Goal: Task Accomplishment & Management: Use online tool/utility

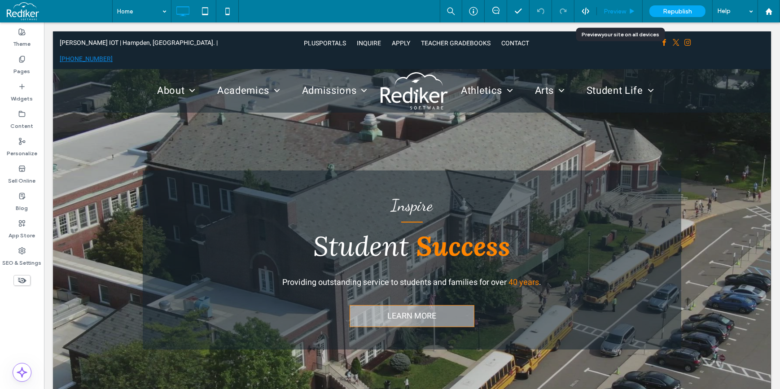
click at [612, 15] on div "Preview" at bounding box center [620, 11] width 46 height 22
click at [618, 8] on span "Preview" at bounding box center [615, 12] width 22 height 8
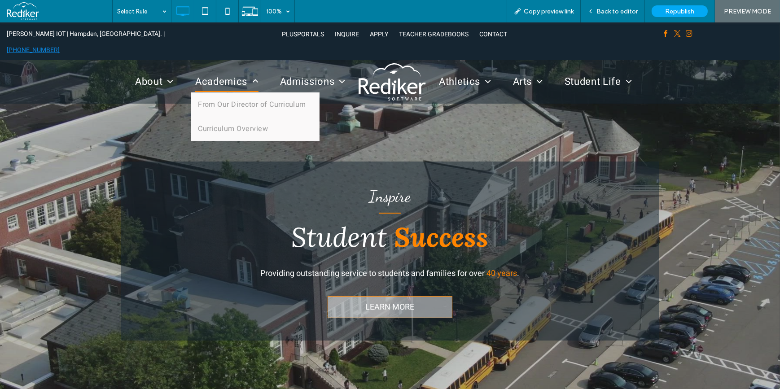
click at [229, 71] on span "Academics" at bounding box center [226, 81] width 63 height 21
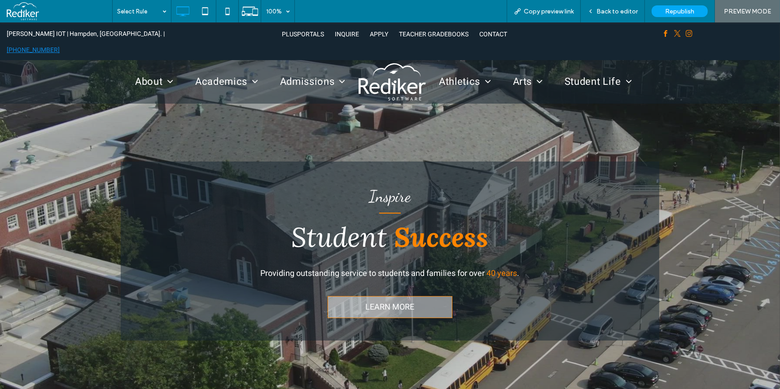
click at [611, 10] on span "Back to editor" at bounding box center [616, 12] width 41 height 8
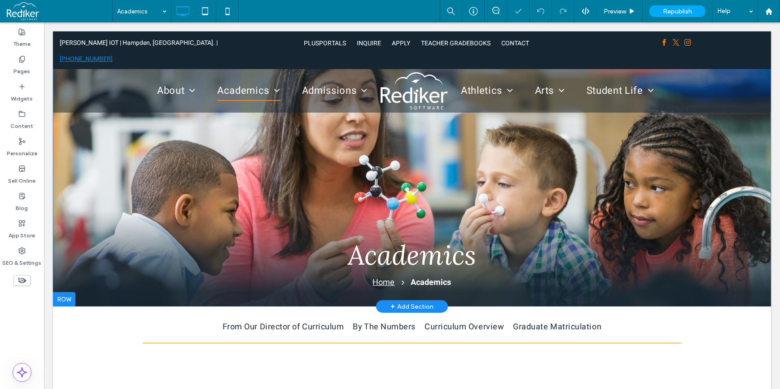
click at [128, 162] on div "Academics Home Academics Click To Paste Click To Paste" at bounding box center [412, 168] width 718 height 275
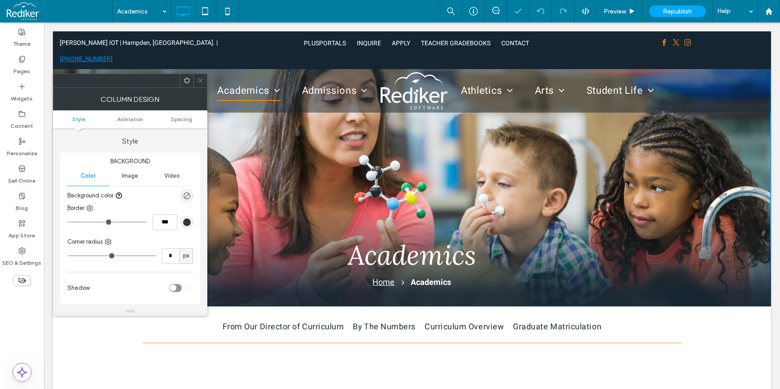
click at [197, 82] on icon at bounding box center [200, 80] width 7 height 7
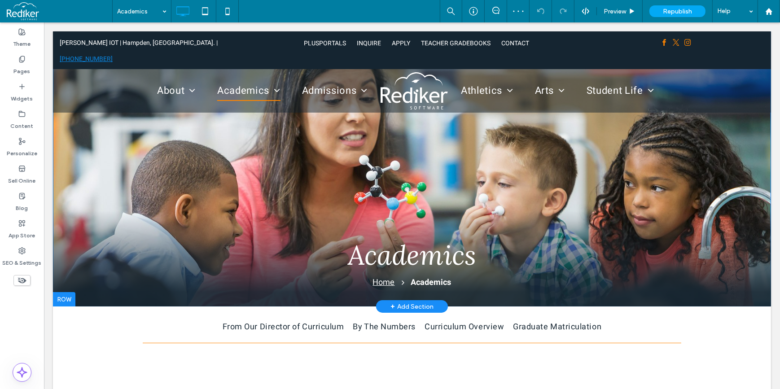
click at [67, 296] on div at bounding box center [64, 299] width 22 height 14
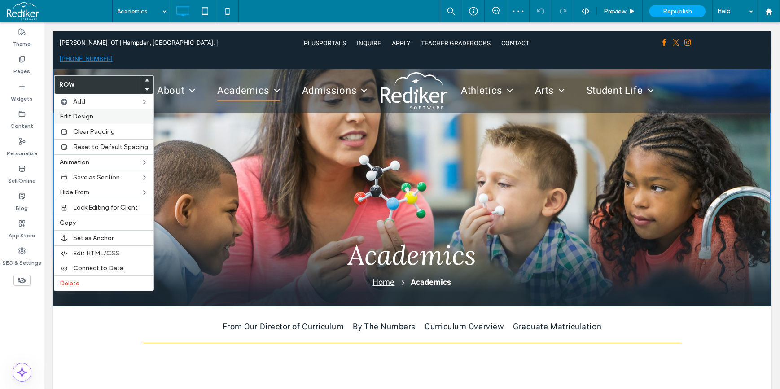
click at [76, 116] on span "Edit Design" at bounding box center [77, 117] width 34 height 8
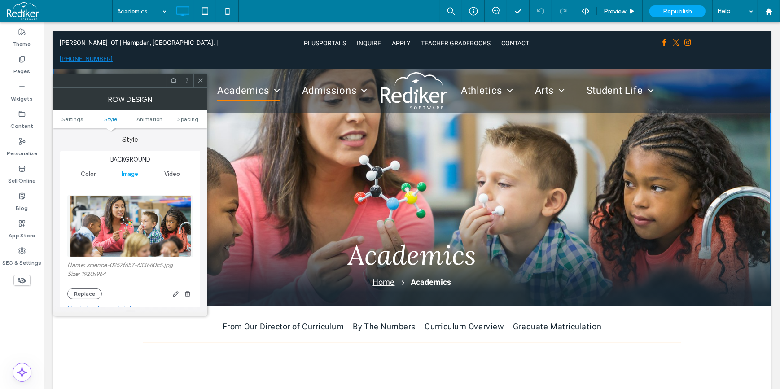
scroll to position [81, 0]
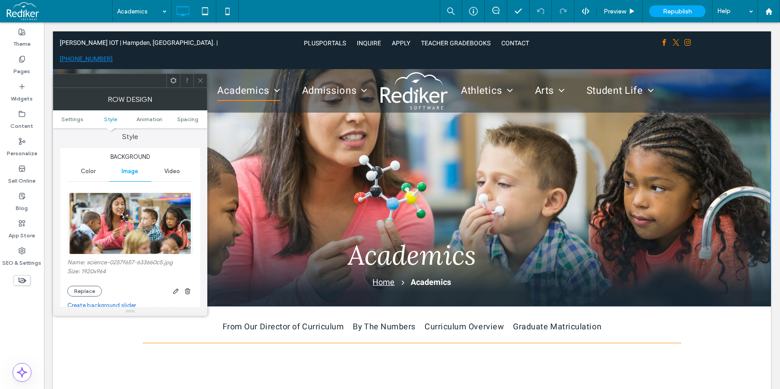
click at [171, 171] on span "Video" at bounding box center [172, 171] width 16 height 7
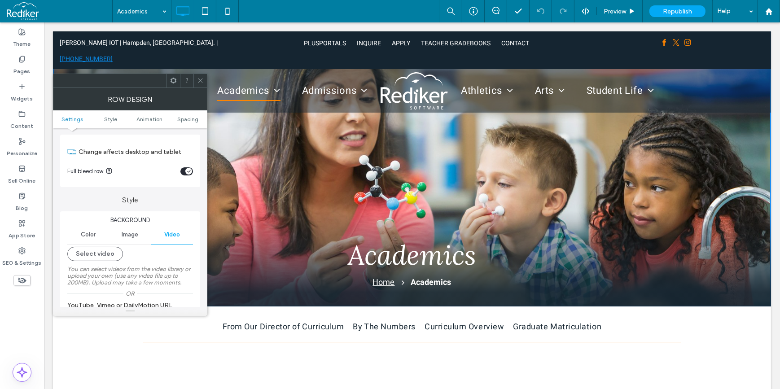
scroll to position [0, 0]
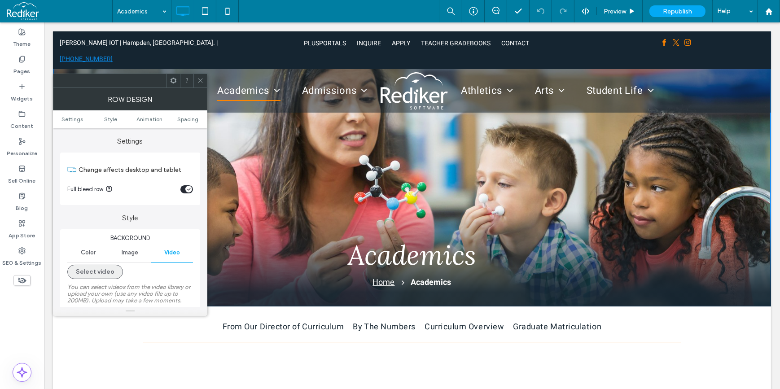
click at [94, 275] on button "Select video" at bounding box center [95, 272] width 56 height 14
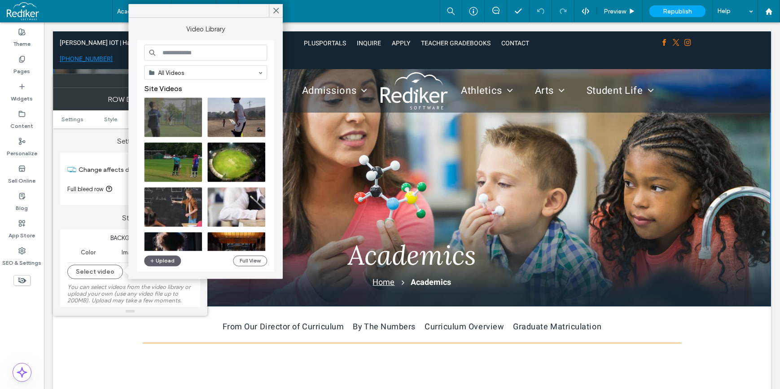
click at [164, 51] on input at bounding box center [205, 53] width 123 height 16
type input "*********"
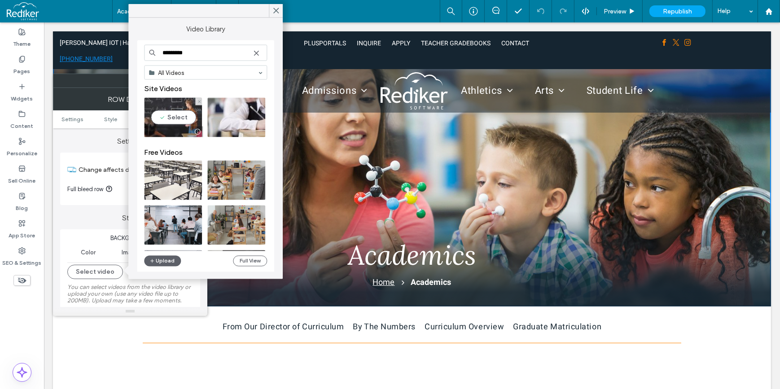
click at [159, 116] on video at bounding box center [173, 117] width 58 height 39
type input "**********"
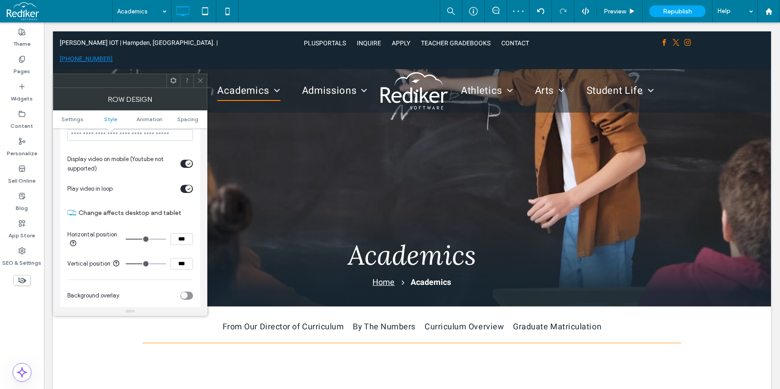
scroll to position [285, 0]
drag, startPoint x: 187, startPoint y: 265, endPoint x: 160, endPoint y: 267, distance: 26.5
click at [161, 267] on div "***" at bounding box center [159, 263] width 67 height 12
type input "***"
type input "**"
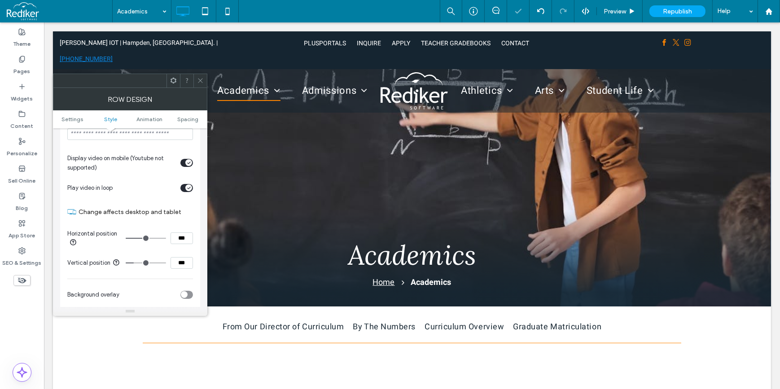
click at [199, 84] on span at bounding box center [200, 80] width 7 height 13
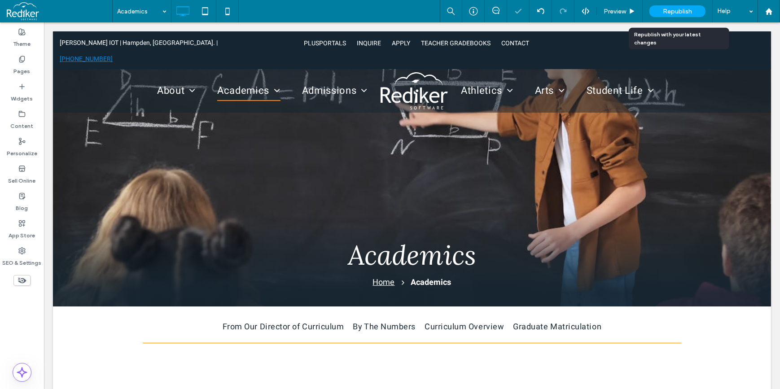
click at [695, 6] on div "Republish" at bounding box center [677, 11] width 56 height 12
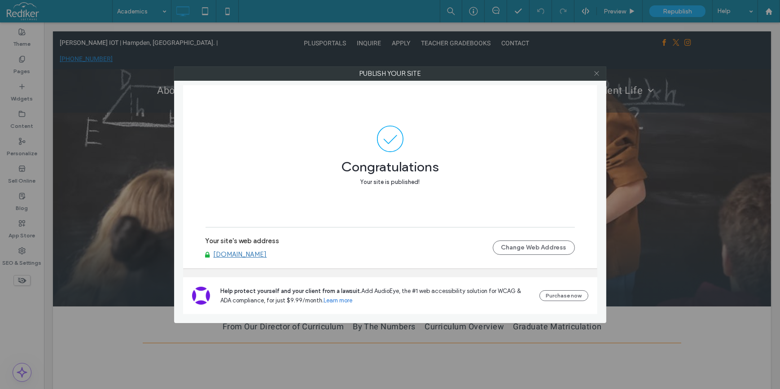
click at [595, 71] on icon at bounding box center [596, 73] width 7 height 7
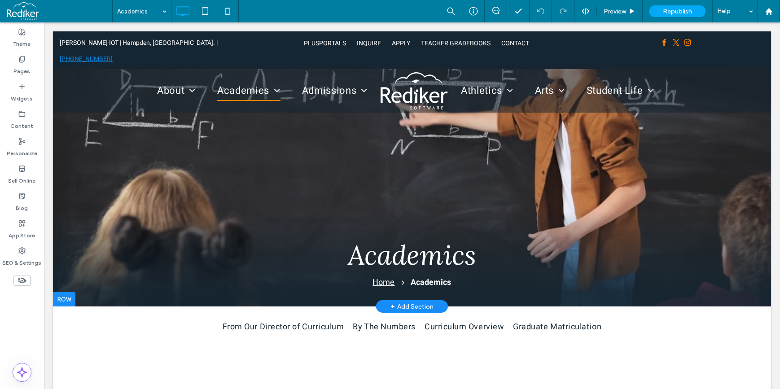
click at [67, 294] on div at bounding box center [64, 299] width 22 height 14
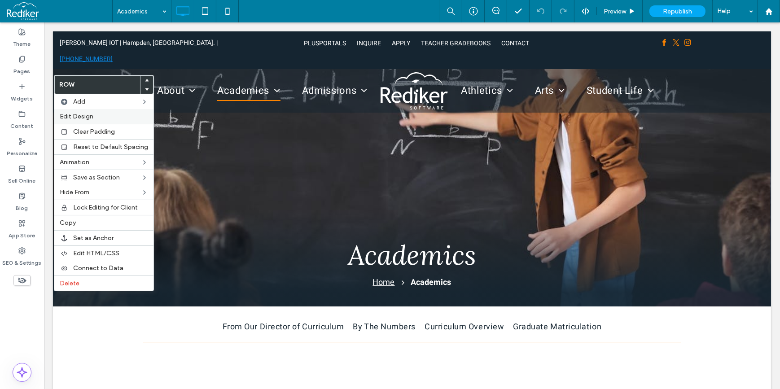
click at [69, 112] on div "Edit Design" at bounding box center [103, 116] width 99 height 15
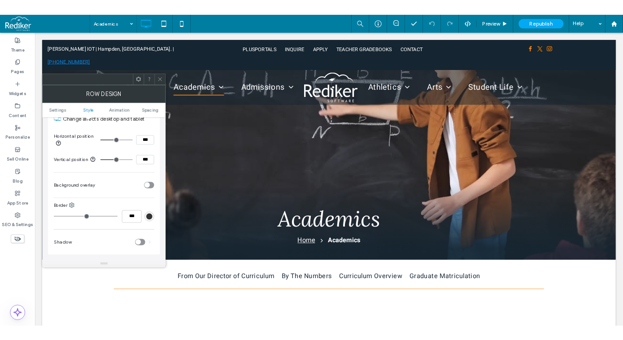
scroll to position [326, 0]
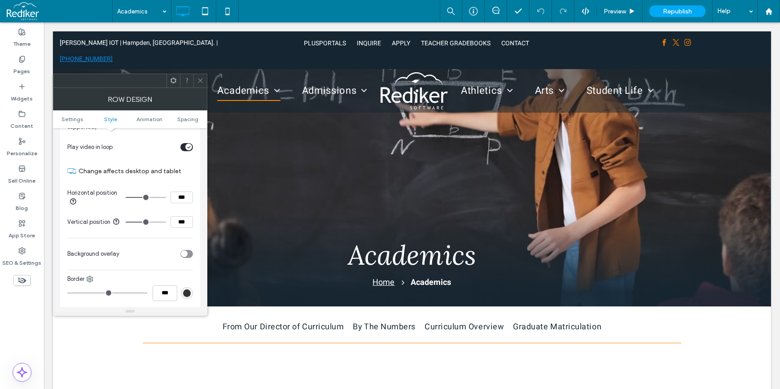
drag, startPoint x: 188, startPoint y: 225, endPoint x: 153, endPoint y: 227, distance: 35.1
click at [153, 226] on div "***" at bounding box center [159, 222] width 67 height 12
type input "***"
type input "**"
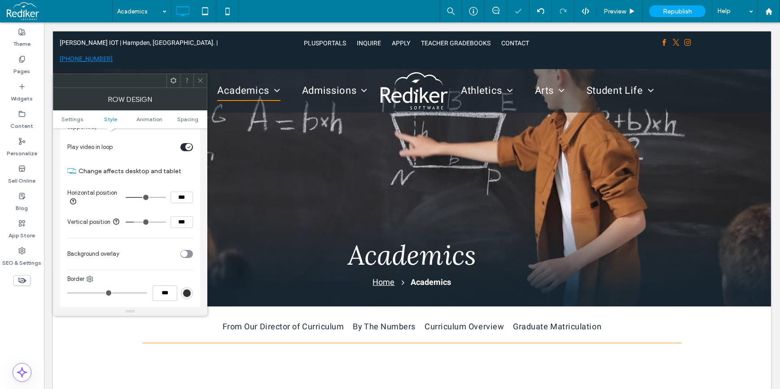
click at [200, 83] on icon at bounding box center [200, 80] width 7 height 7
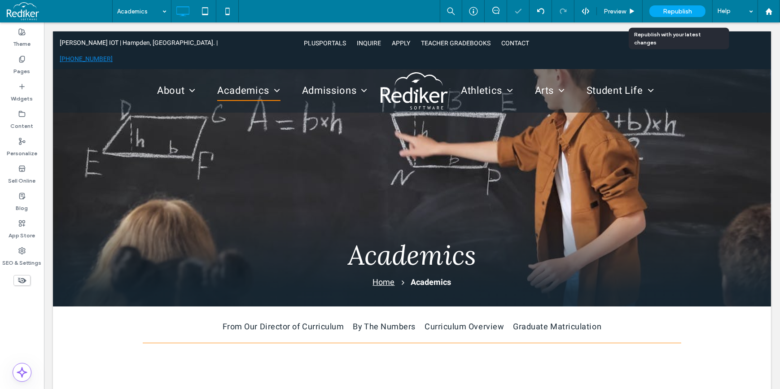
click at [686, 10] on span "Republish" at bounding box center [677, 12] width 29 height 8
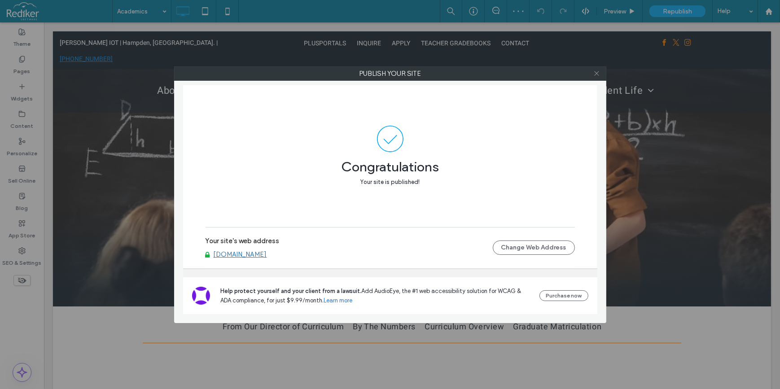
click at [600, 74] on icon at bounding box center [596, 73] width 7 height 7
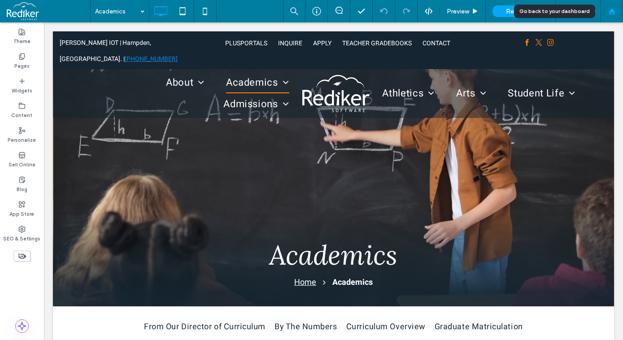
click at [610, 13] on use at bounding box center [612, 11] width 7 height 7
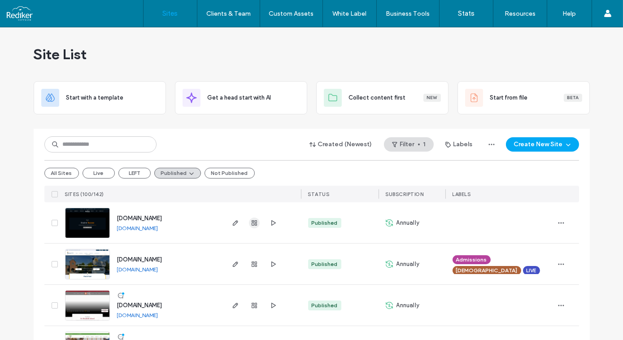
click at [251, 225] on icon "button" at bounding box center [254, 222] width 7 height 7
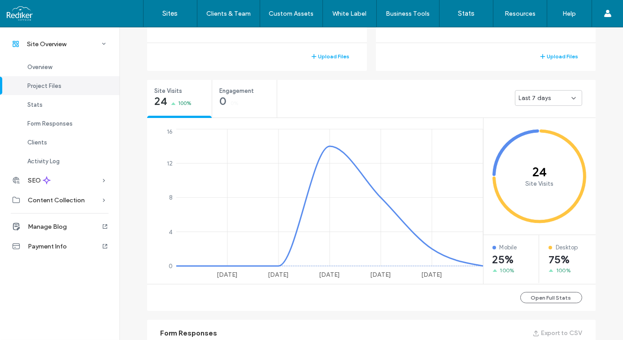
scroll to position [326, 0]
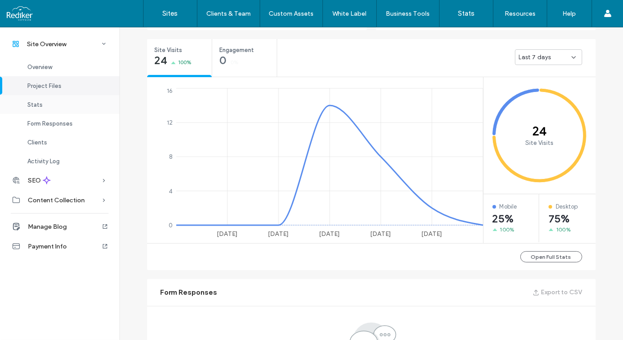
click at [45, 105] on div "Stats" at bounding box center [59, 104] width 119 height 19
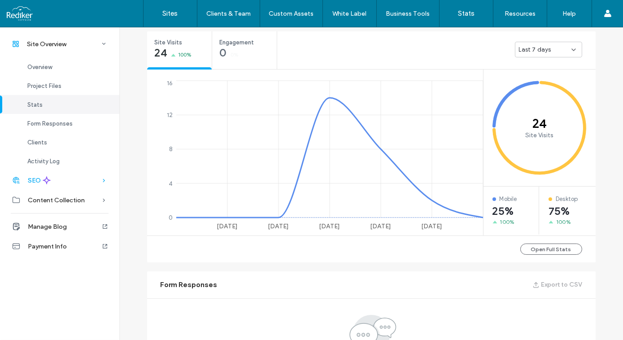
click at [35, 180] on span "SEO" at bounding box center [34, 181] width 13 height 8
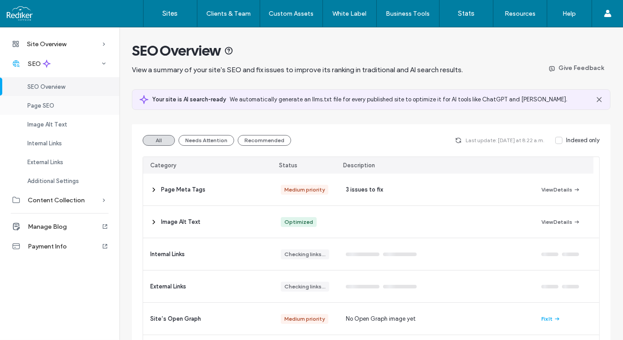
click at [74, 105] on div "Page SEO" at bounding box center [59, 105] width 119 height 19
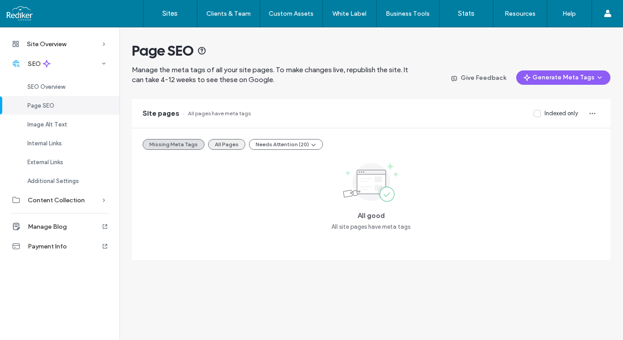
click at [217, 144] on button "All Pages" at bounding box center [226, 144] width 37 height 11
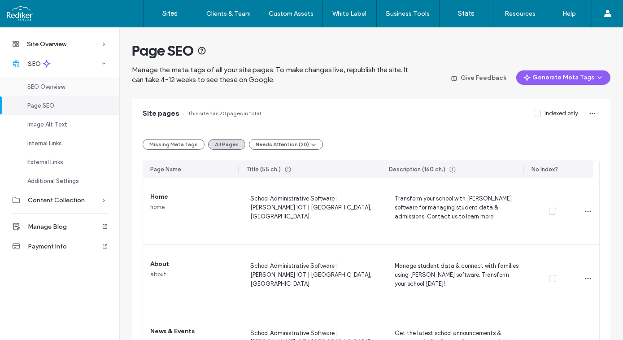
click at [54, 88] on span "SEO Overview" at bounding box center [46, 86] width 38 height 7
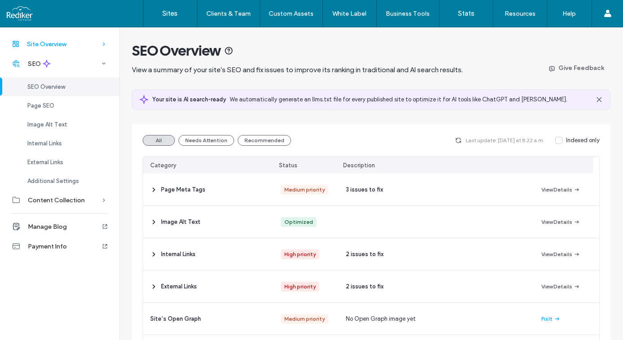
click at [44, 46] on span "Site Overview" at bounding box center [46, 44] width 39 height 8
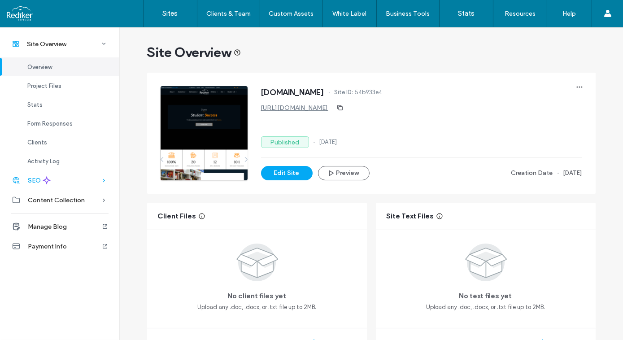
click at [40, 178] on span "SEO" at bounding box center [34, 181] width 13 height 8
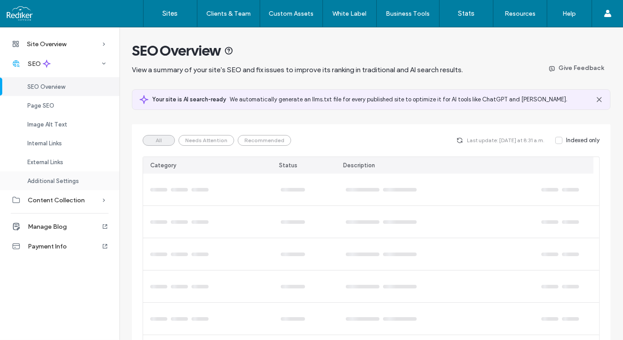
click at [39, 178] on span "Additional Settings" at bounding box center [53, 181] width 52 height 7
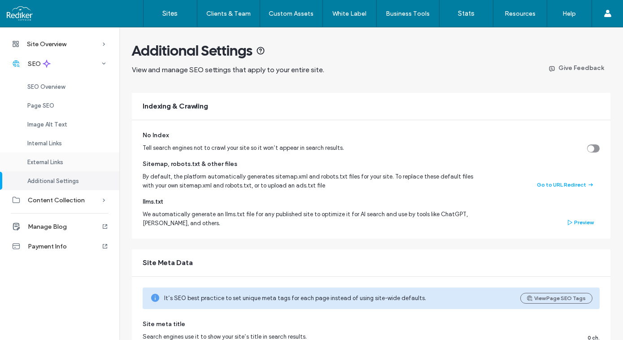
click at [37, 164] on span "External Links" at bounding box center [45, 162] width 36 height 7
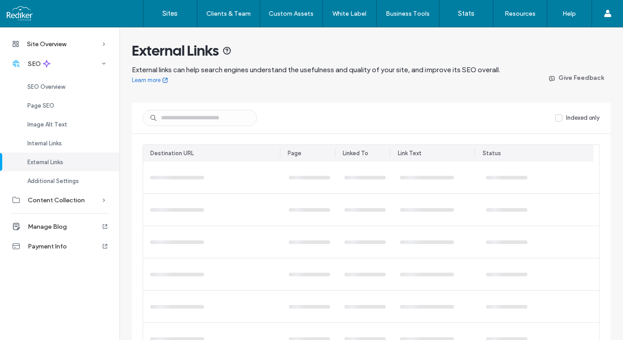
click at [39, 155] on div "External Links" at bounding box center [59, 162] width 119 height 19
click at [41, 140] on span "Internal Links" at bounding box center [44, 143] width 35 height 7
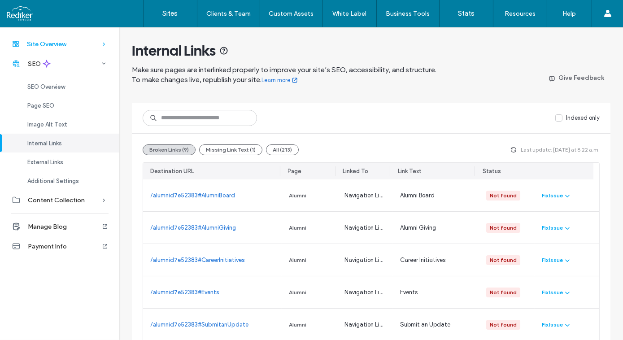
click at [38, 43] on span "Site Overview" at bounding box center [46, 44] width 39 height 8
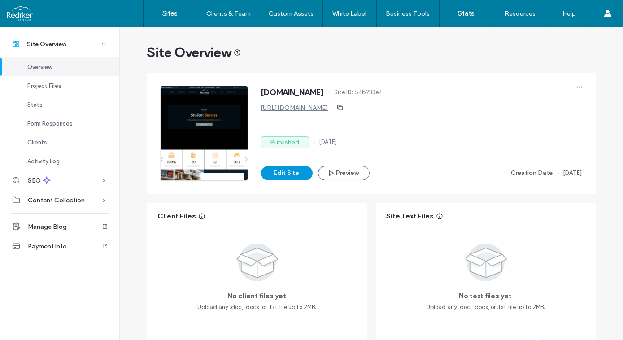
click at [291, 174] on button "Edit Site" at bounding box center [287, 173] width 52 height 14
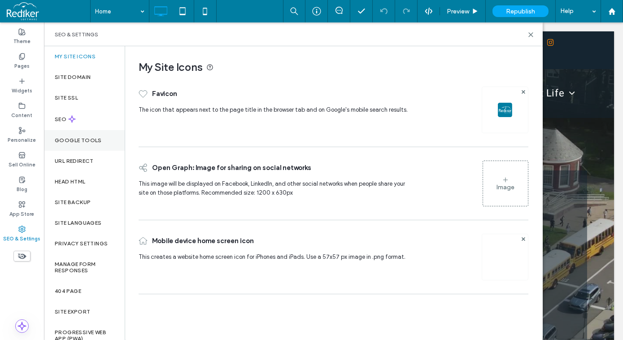
click at [79, 137] on label "Google Tools" at bounding box center [78, 140] width 47 height 6
